Goal: Transaction & Acquisition: Purchase product/service

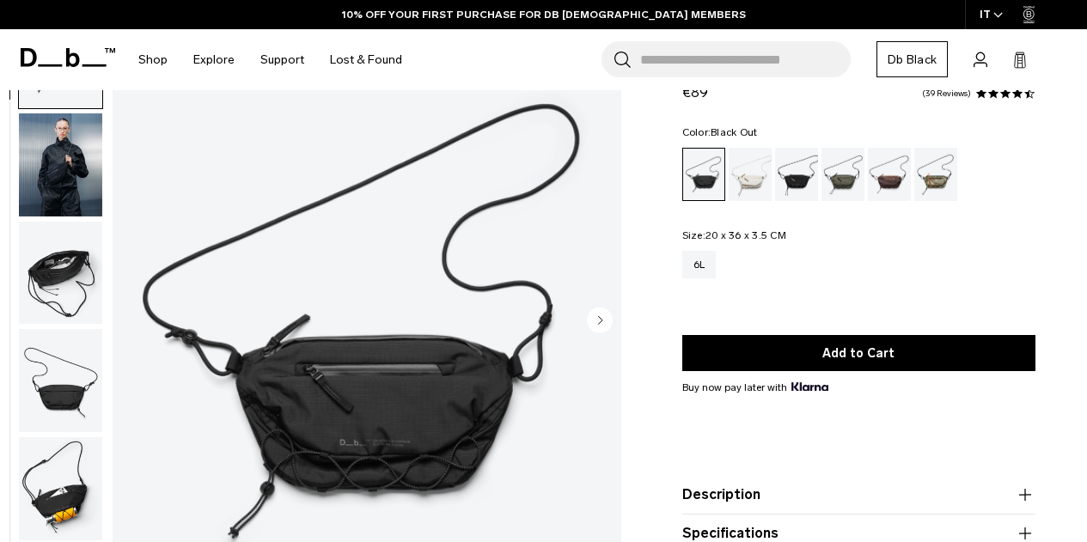
click at [55, 277] on img "button" at bounding box center [60, 273] width 83 height 103
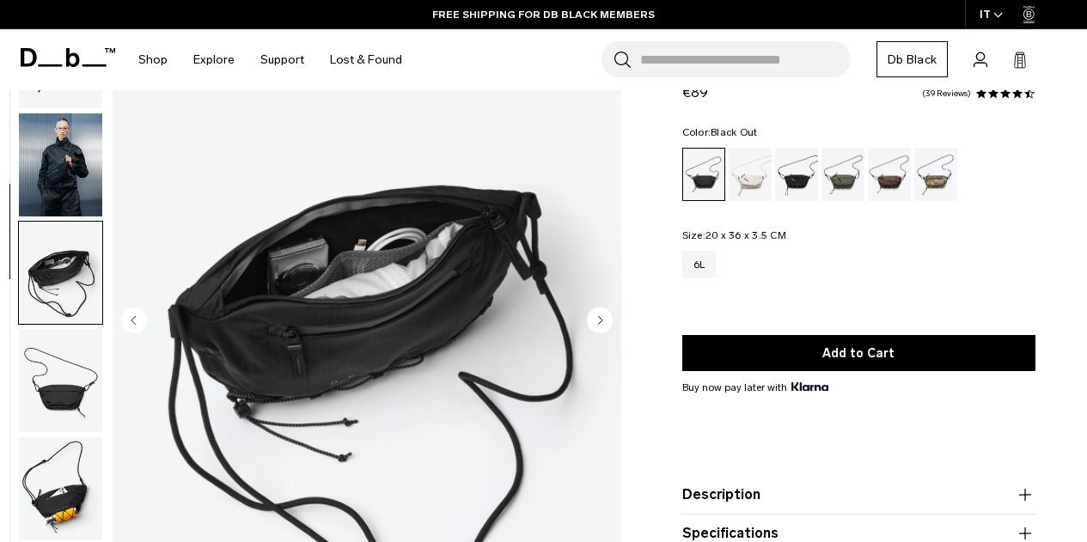
click at [78, 137] on img "button" at bounding box center [60, 164] width 83 height 103
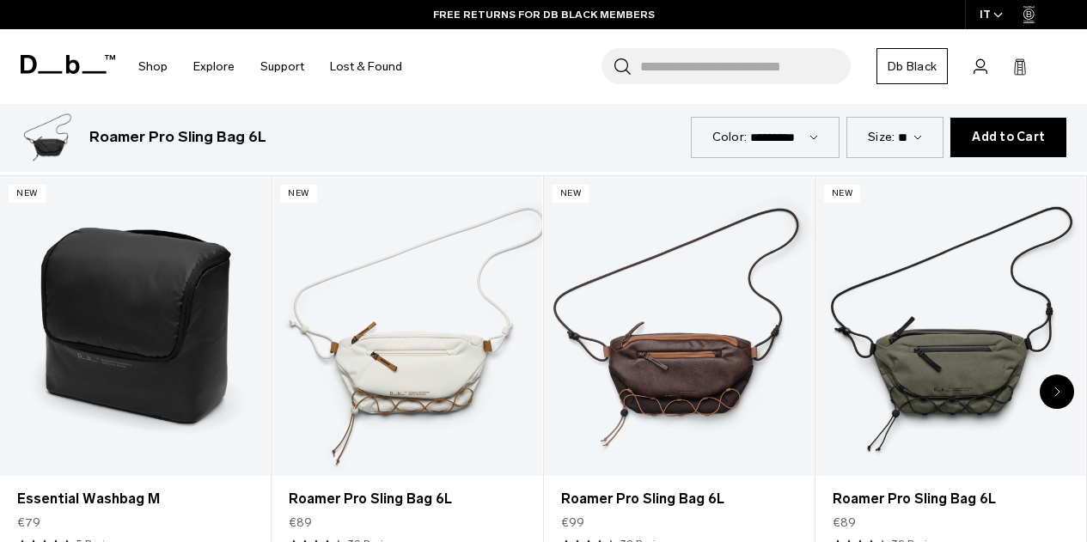
scroll to position [808, 0]
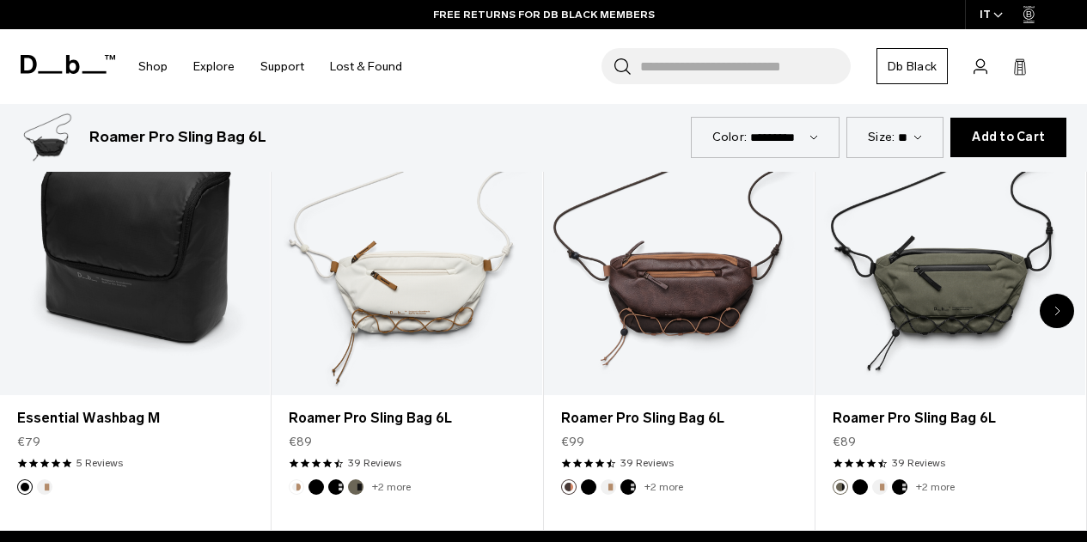
click at [1063, 314] on div "Next slide" at bounding box center [1056, 311] width 34 height 34
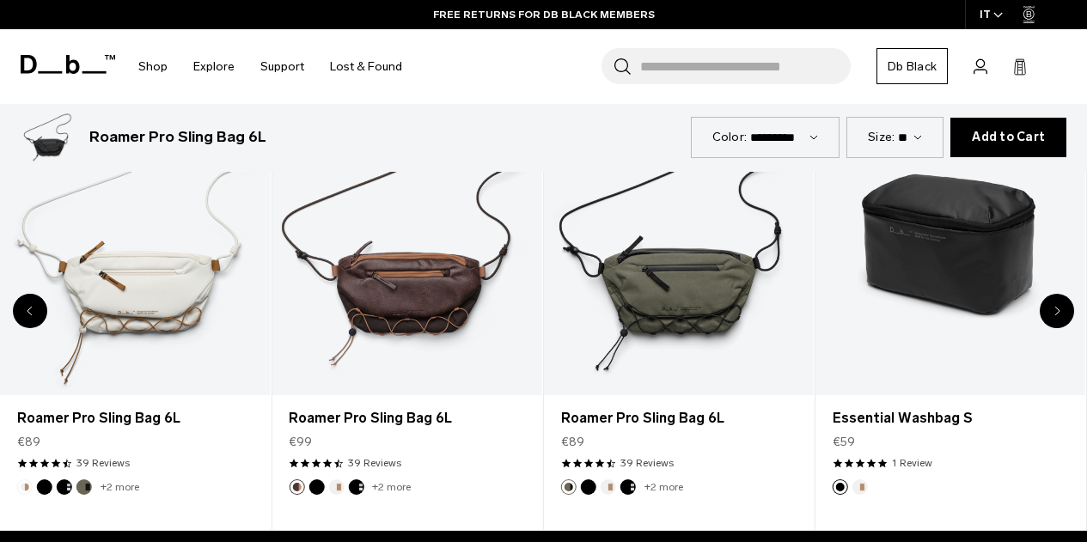
click at [1063, 314] on div "Next slide" at bounding box center [1056, 311] width 34 height 34
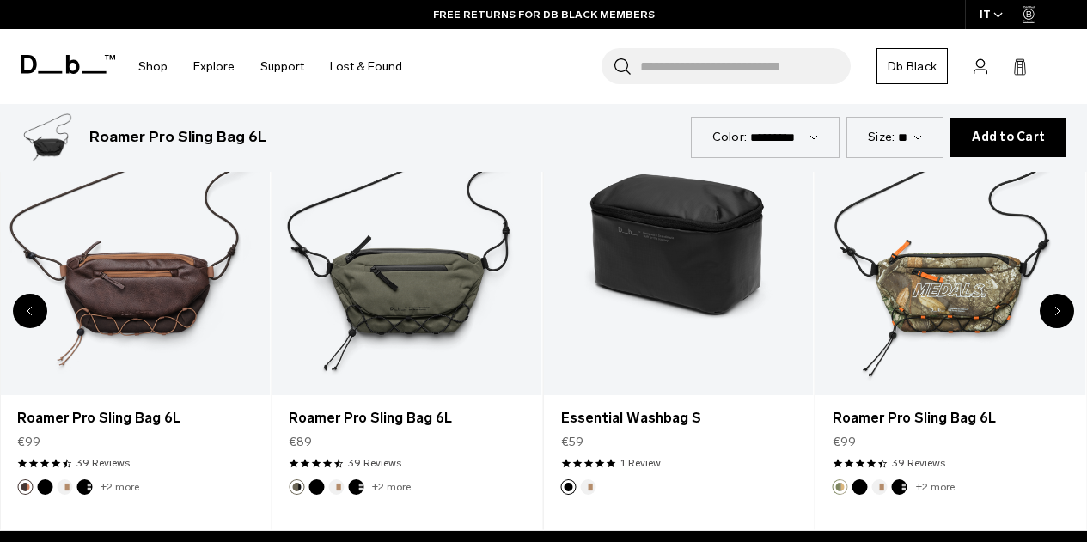
click at [1063, 314] on div "Next slide" at bounding box center [1056, 311] width 34 height 34
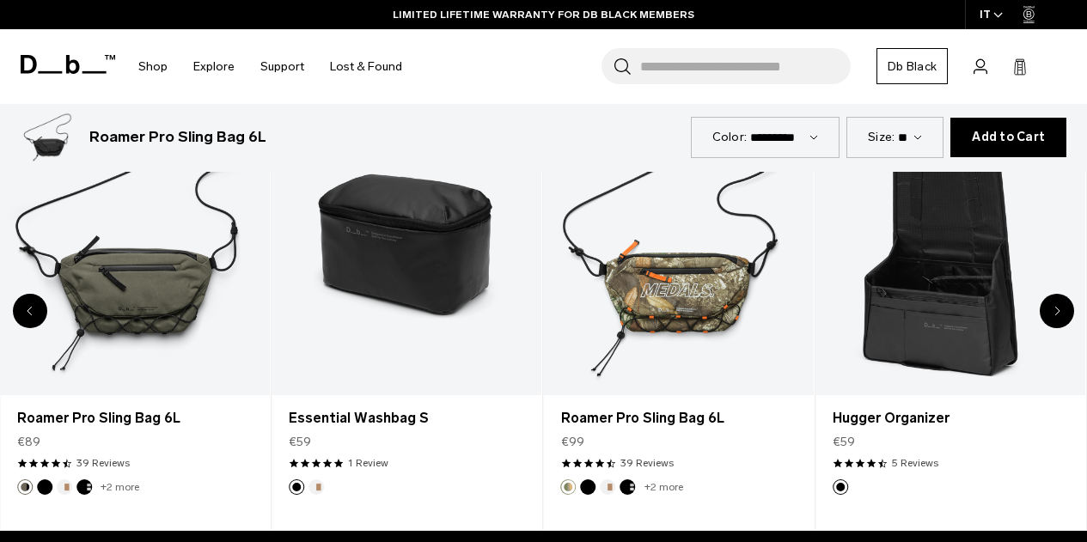
click at [1063, 314] on div "Next slide" at bounding box center [1056, 311] width 34 height 34
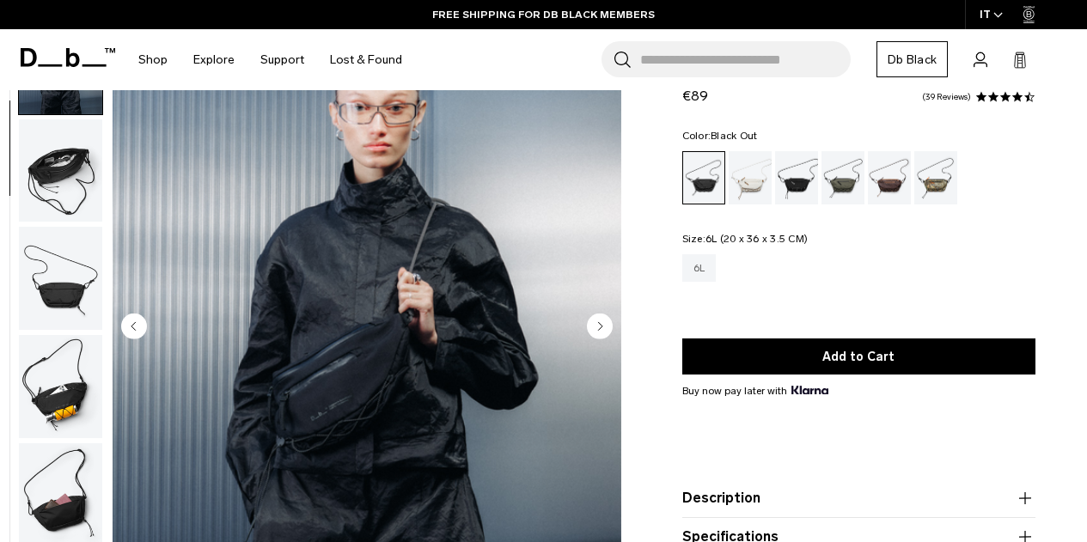
scroll to position [0, 0]
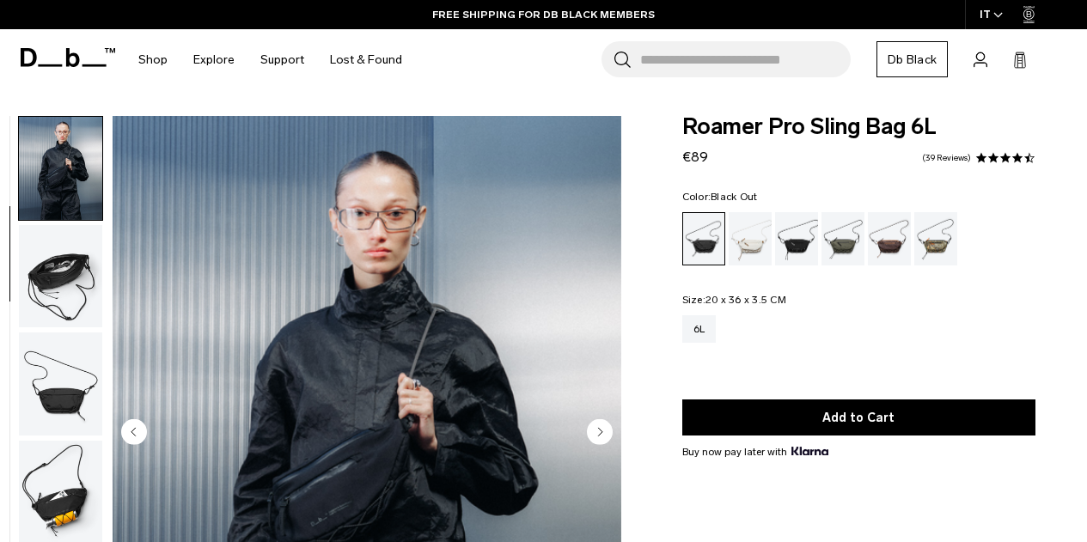
click at [703, 129] on span "Roamer Pro Sling Bag 6L" at bounding box center [858, 127] width 353 height 22
